Goal: Task Accomplishment & Management: Manage account settings

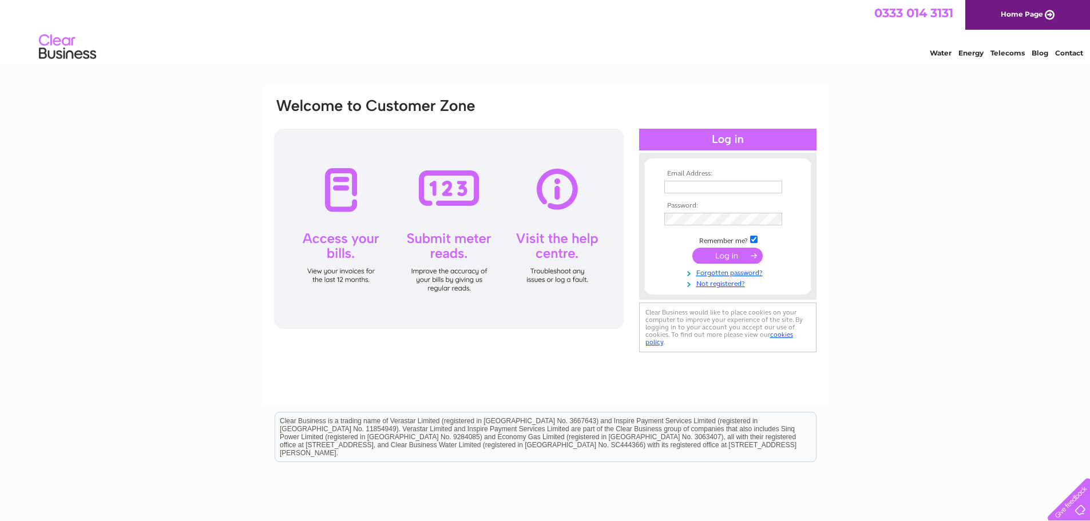
click at [732, 189] on input "text" at bounding box center [723, 187] width 118 height 13
type input "[EMAIL_ADDRESS][DOMAIN_NAME]"
click at [740, 258] on input "submit" at bounding box center [727, 257] width 70 height 16
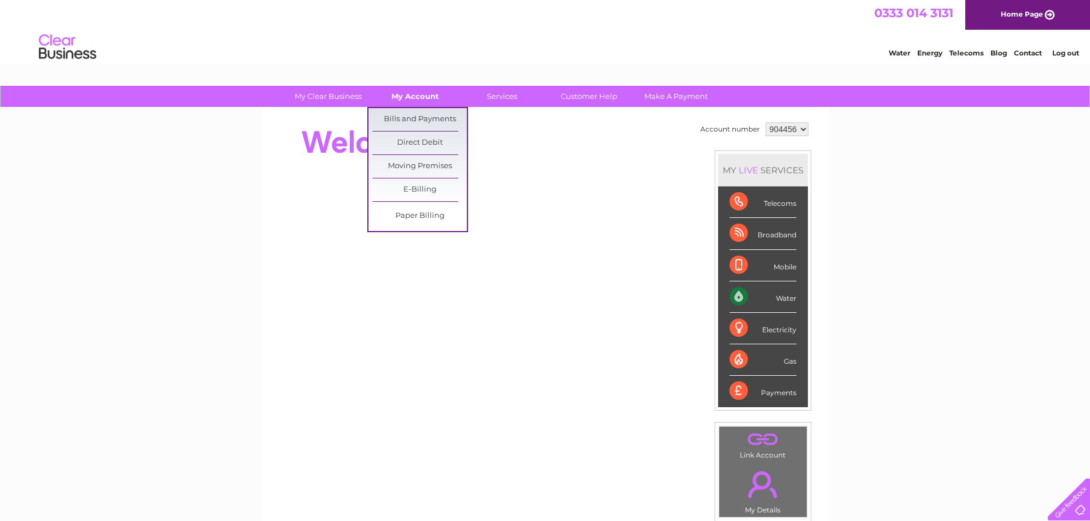
click at [410, 99] on link "My Account" at bounding box center [415, 96] width 94 height 21
click at [409, 97] on link "My Account" at bounding box center [415, 96] width 94 height 21
click at [408, 106] on link "My Account" at bounding box center [415, 96] width 94 height 21
click at [401, 121] on link "Bills and Payments" at bounding box center [419, 119] width 94 height 23
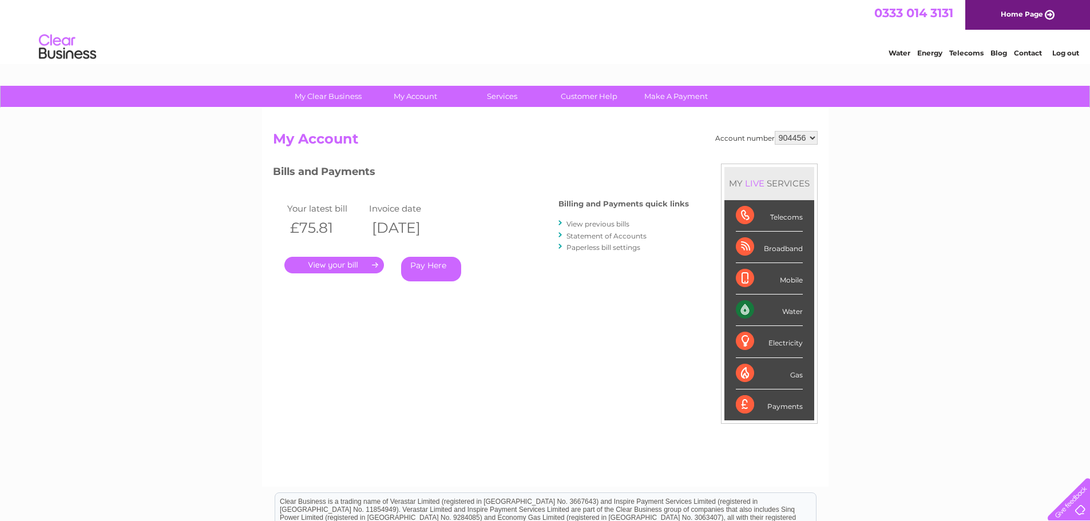
click at [358, 263] on link "." at bounding box center [334, 265] width 100 height 17
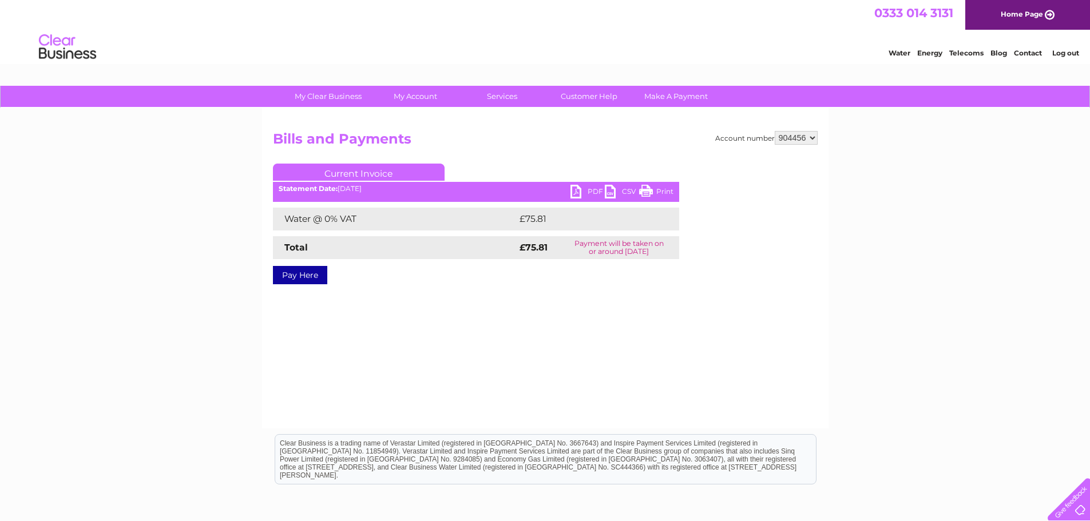
click at [565, 191] on div "Statement Date: [DATE]" at bounding box center [476, 189] width 406 height 8
click at [578, 192] on link "PDF" at bounding box center [587, 193] width 34 height 17
